Goal: Transaction & Acquisition: Purchase product/service

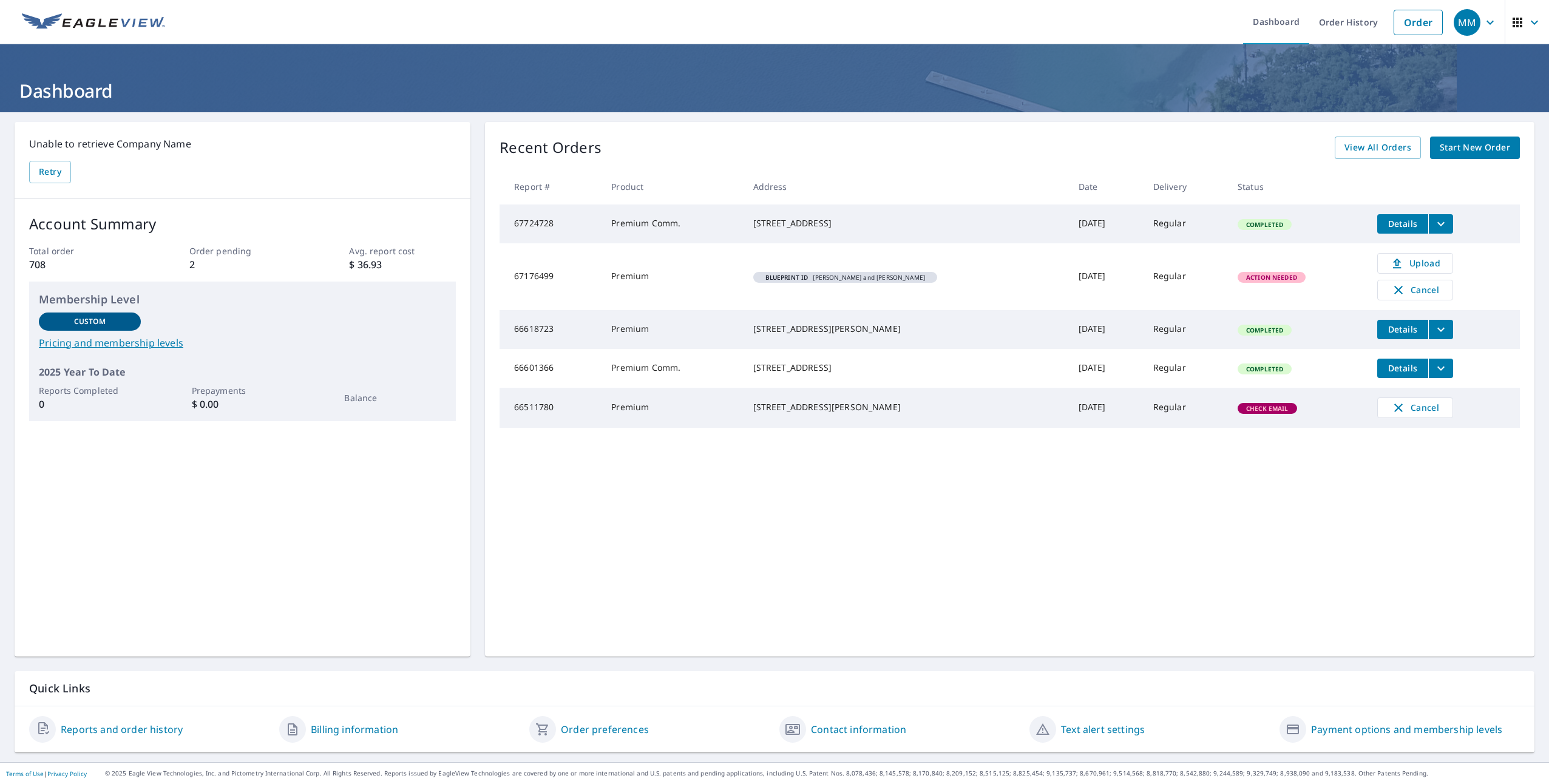
click at [1454, 141] on span "Start New Order" at bounding box center [1475, 148] width 71 height 15
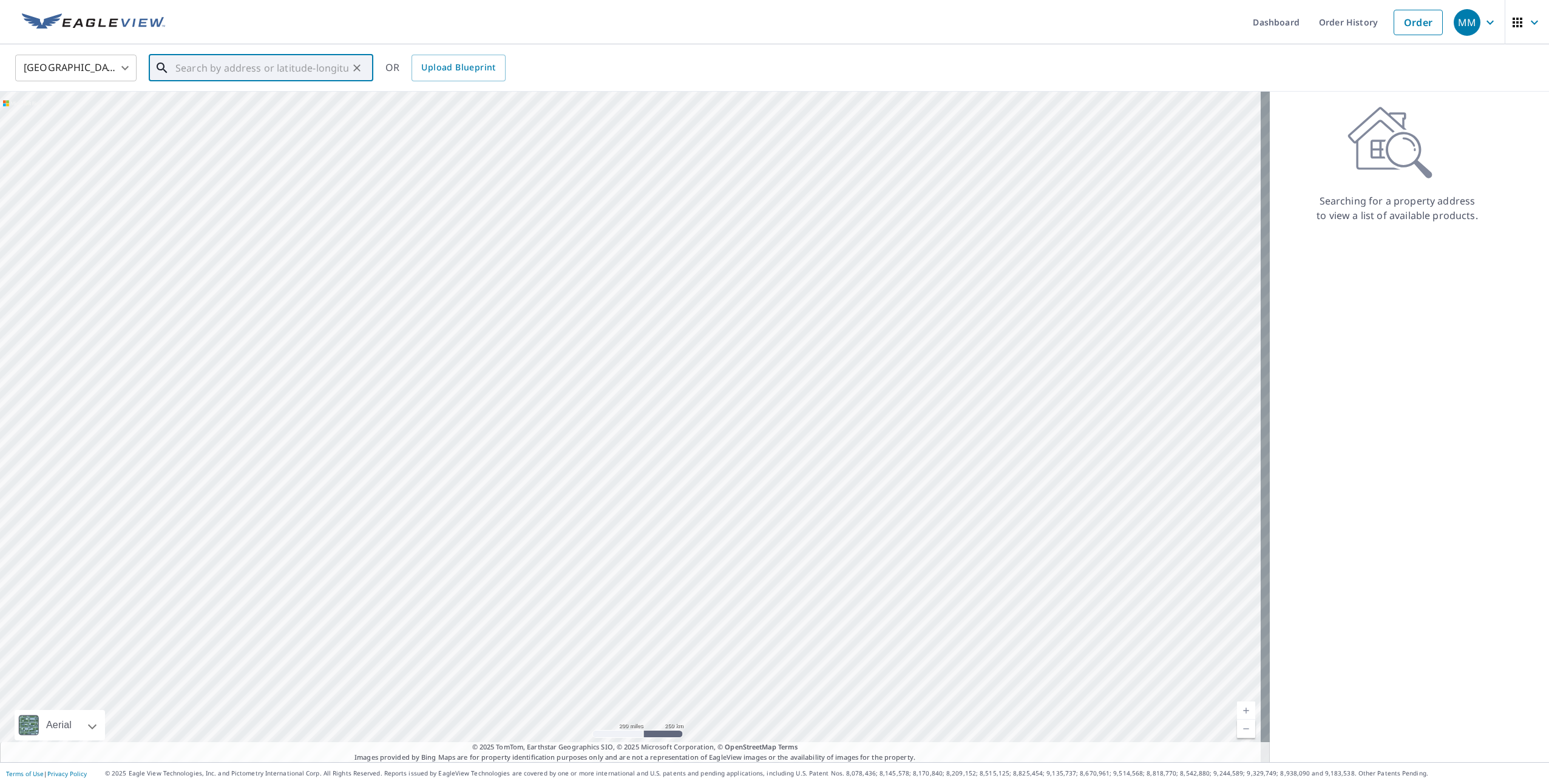
paste input "49 Gooseneck Pt Rd"
click at [226, 113] on p "Oceanport, NJ 07757" at bounding box center [268, 116] width 191 height 12
type input "49 Gooseneck Point Rd Oceanport, NJ 07757"
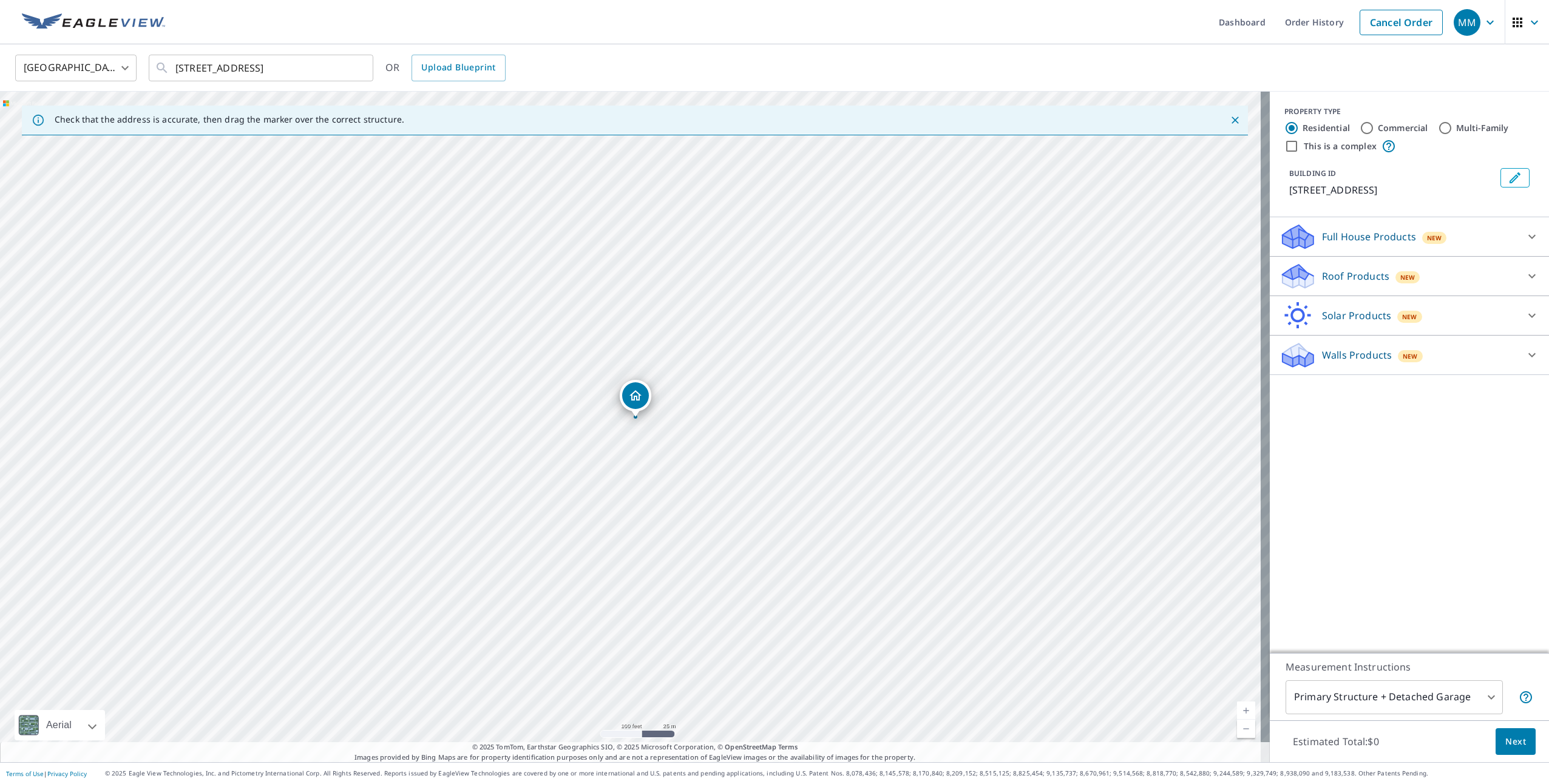
click at [1363, 284] on p "Roof Products" at bounding box center [1355, 275] width 68 height 14
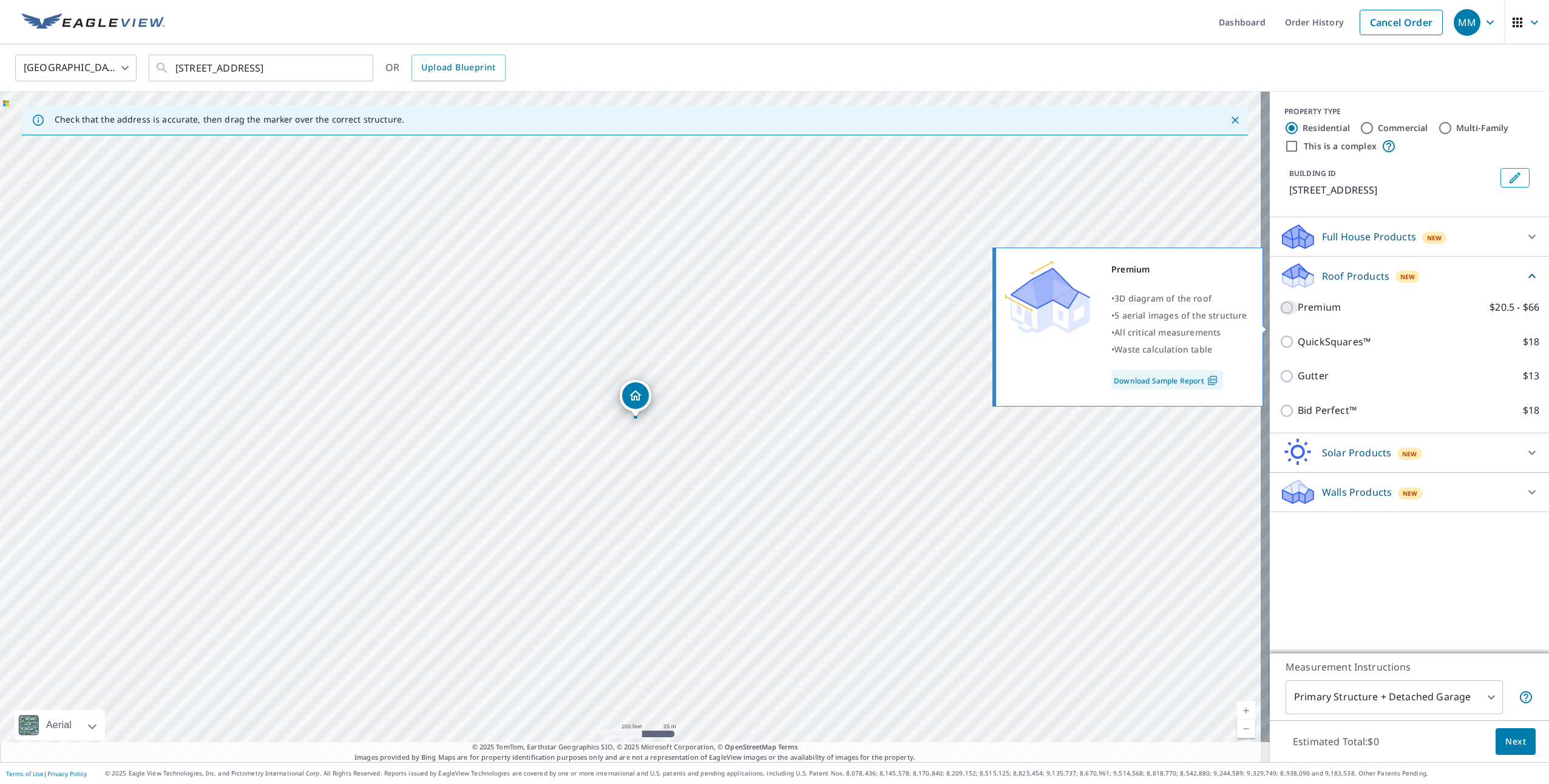
click at [1280, 315] on input "Premium $20.5 - $66" at bounding box center [1289, 307] width 18 height 14
checkbox input "true"
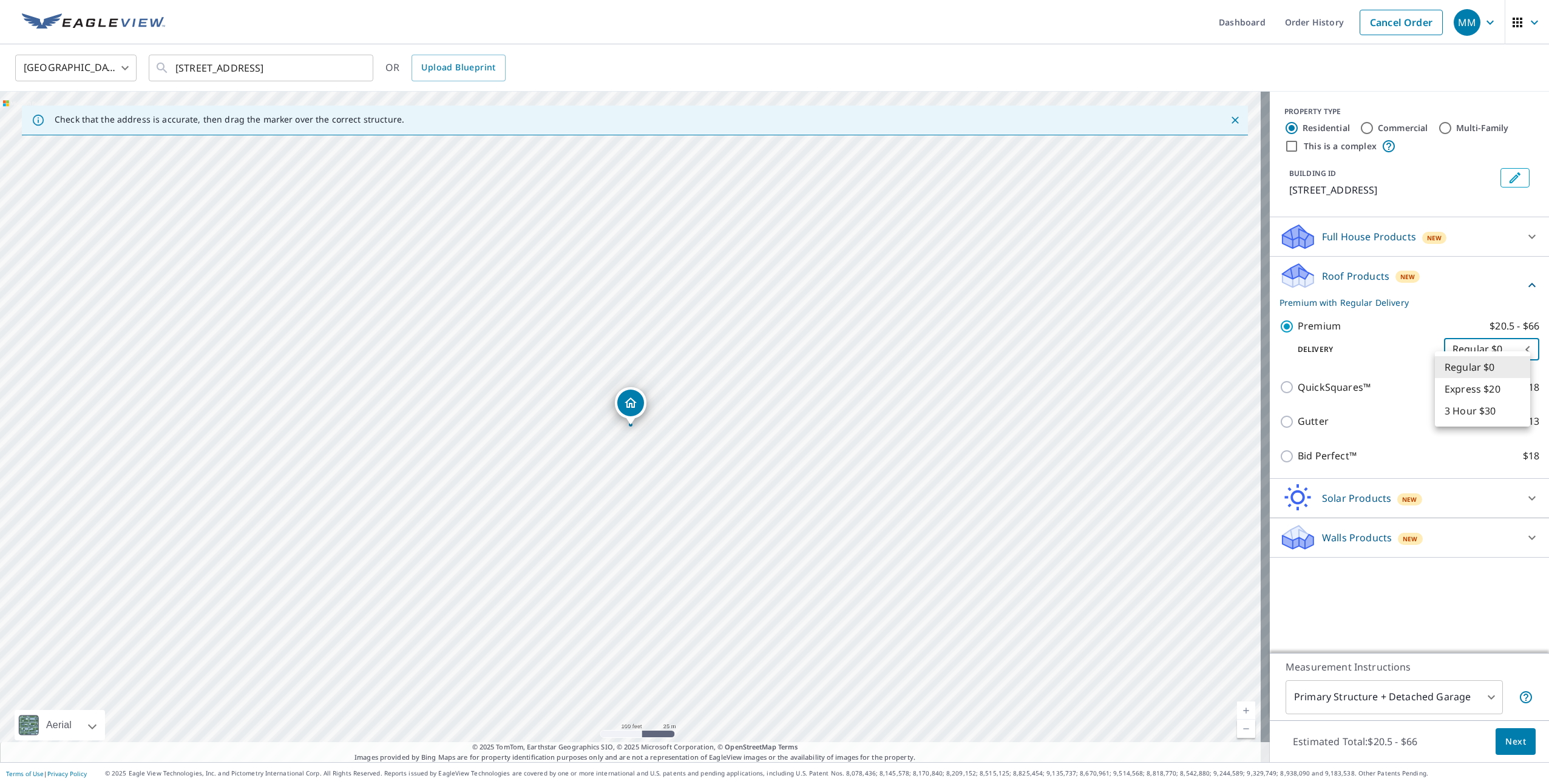
click at [1508, 370] on body "MM MM Dashboard Order History Cancel Order MM United States US ​ 49 Gooseneck P…" at bounding box center [774, 392] width 1549 height 784
click at [1450, 314] on div at bounding box center [774, 392] width 1549 height 784
click at [1505, 737] on span "Next" at bounding box center [1515, 742] width 20 height 15
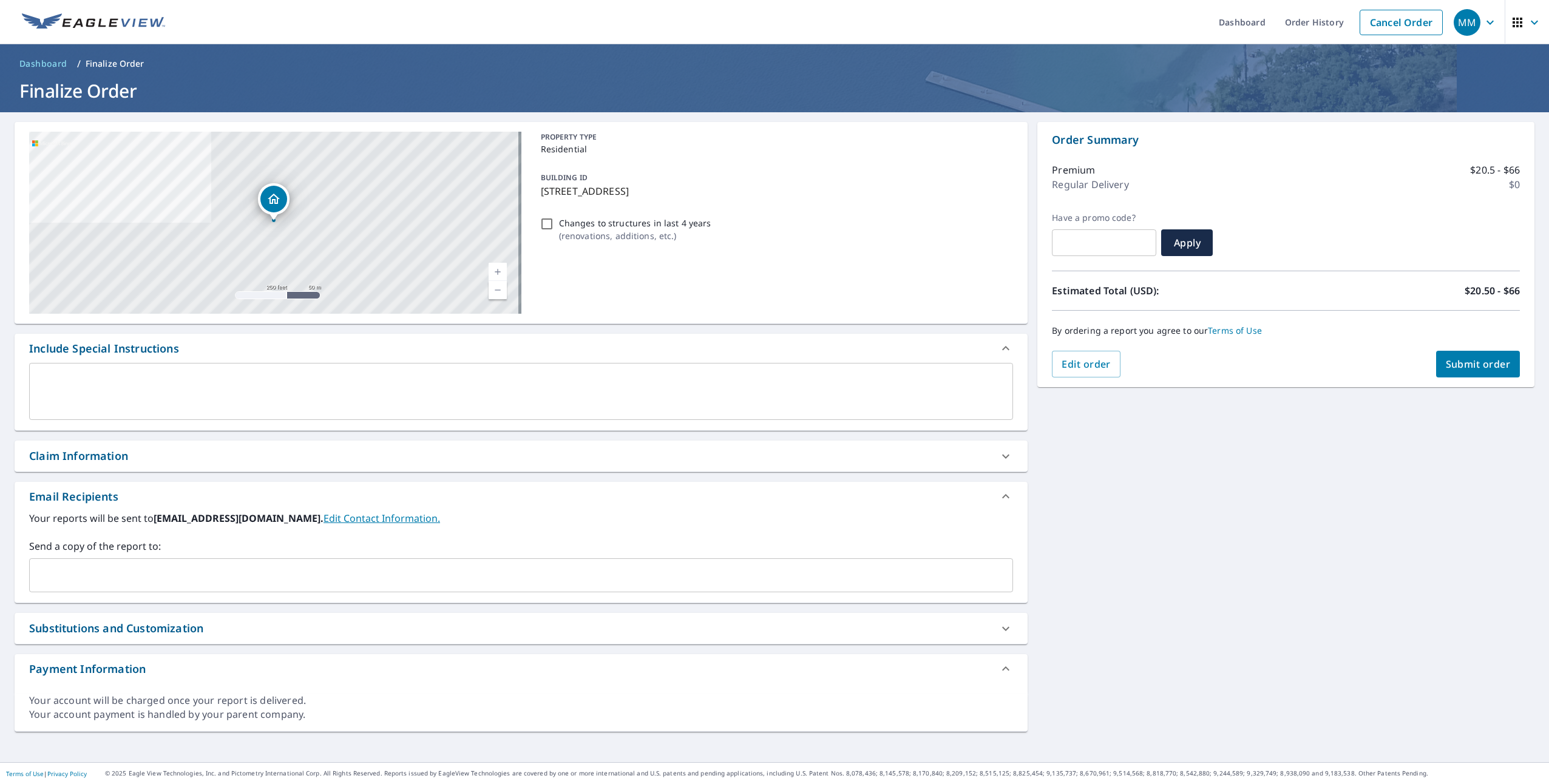
click at [1445, 366] on span "Submit order" at bounding box center [1478, 364] width 65 height 14
checkbox input "true"
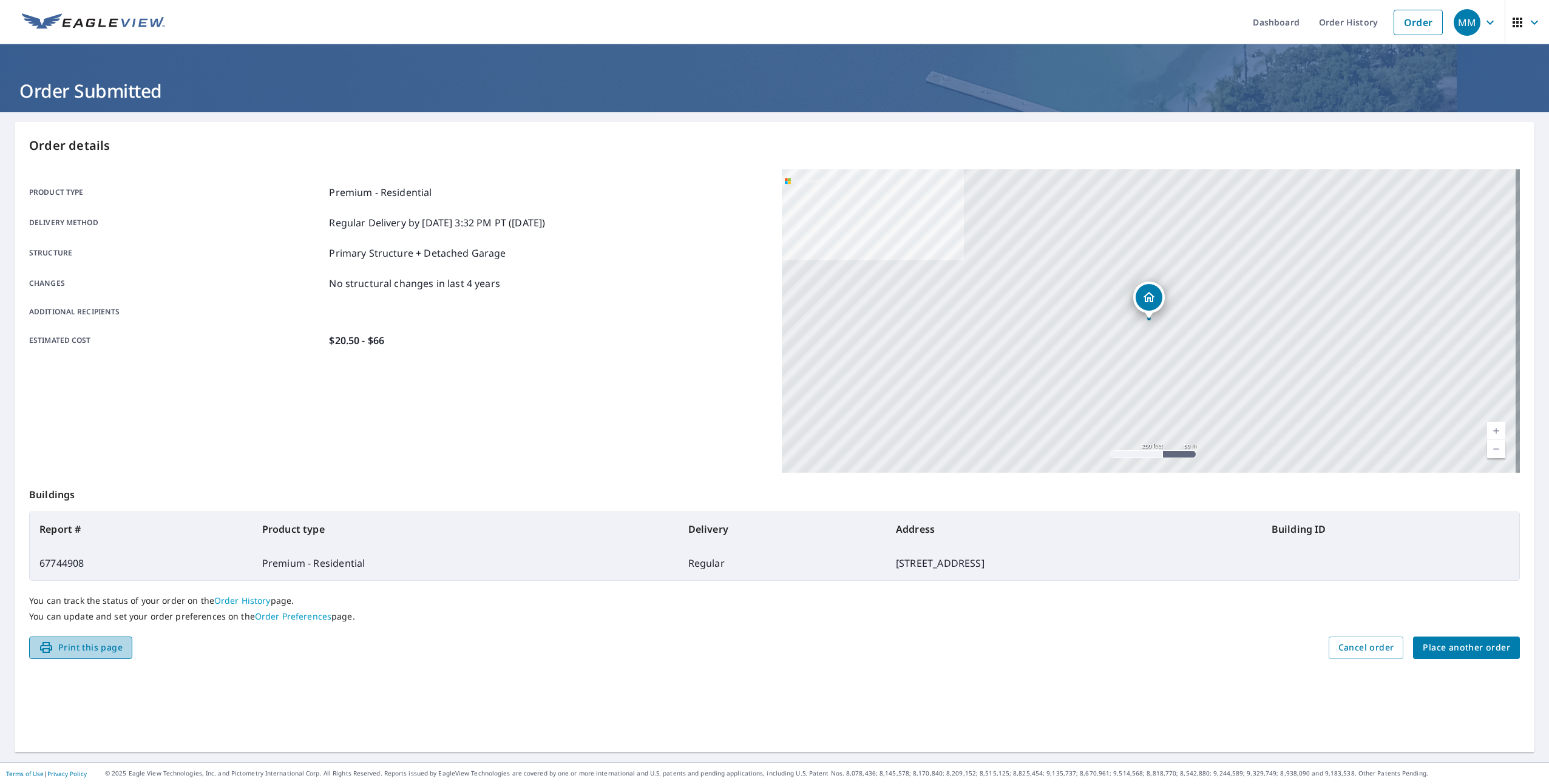
click at [81, 649] on span "Print this page" at bounding box center [81, 647] width 84 height 15
